Goal: Find specific page/section: Find specific page/section

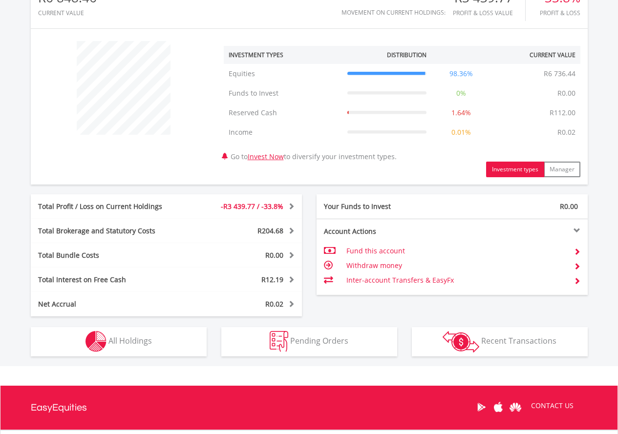
scroll to position [432, 0]
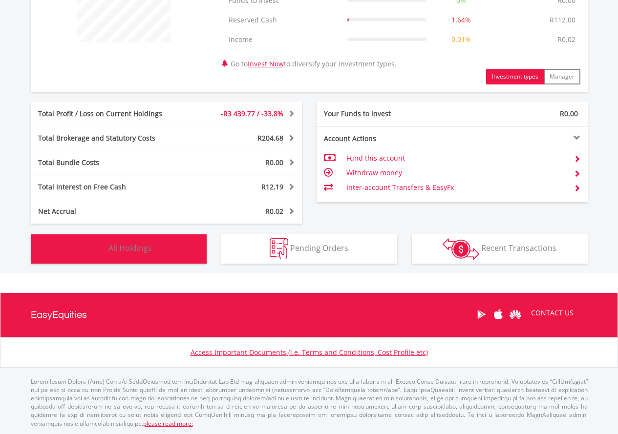
click at [135, 247] on span "All Holdings" at bounding box center [129, 248] width 43 height 11
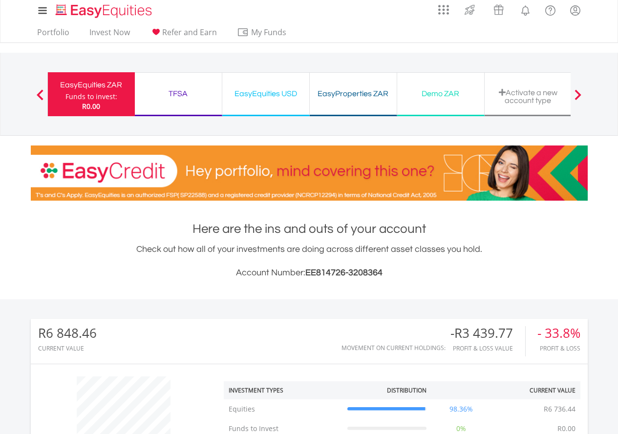
scroll to position [0, 0]
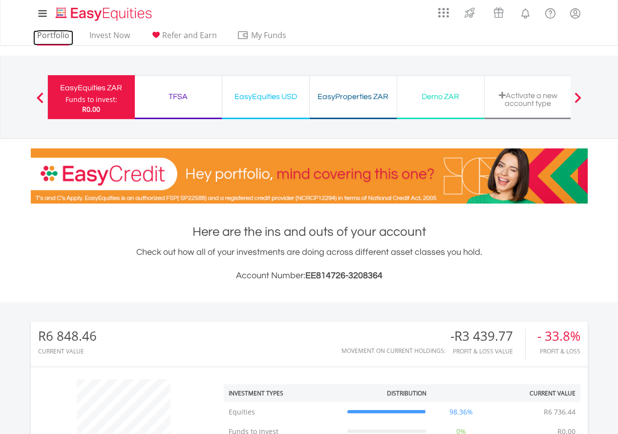
click at [61, 35] on link "Portfolio" at bounding box center [53, 37] width 40 height 15
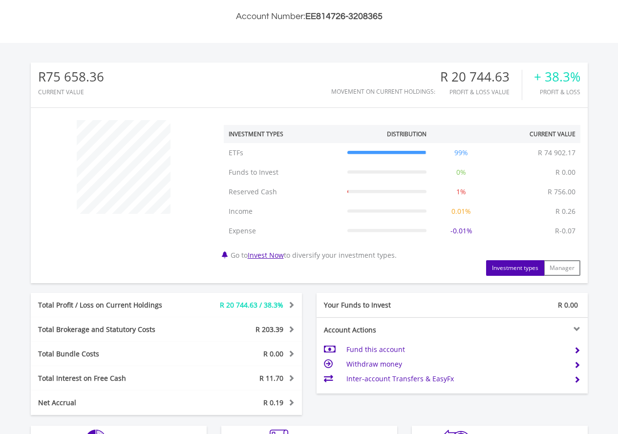
scroll to position [451, 0]
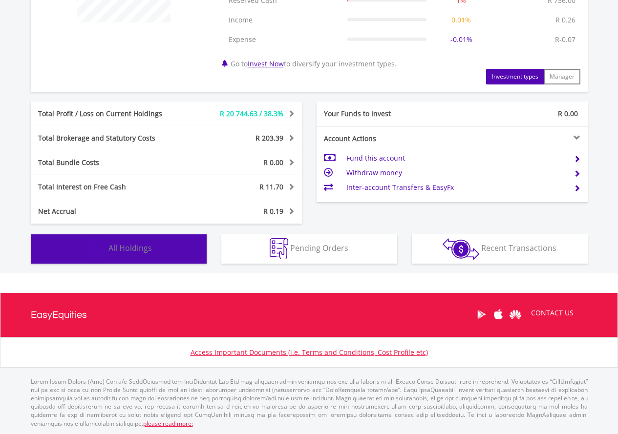
click at [145, 251] on span "All Holdings" at bounding box center [129, 248] width 43 height 11
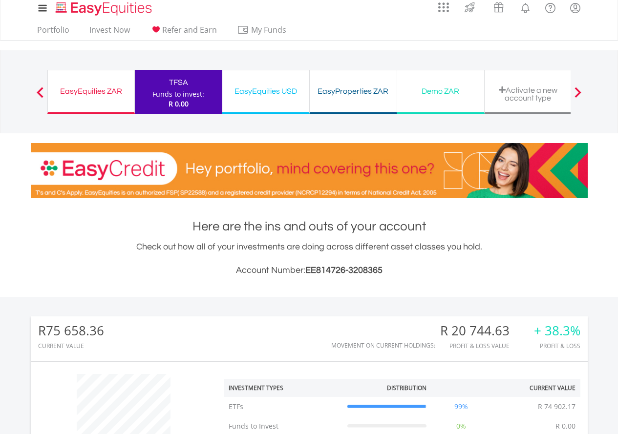
scroll to position [0, 0]
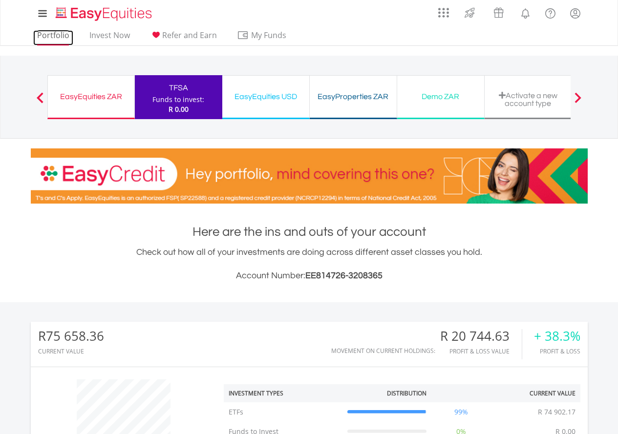
click at [49, 34] on link "Portfolio" at bounding box center [53, 37] width 40 height 15
